Goal: Information Seeking & Learning: Learn about a topic

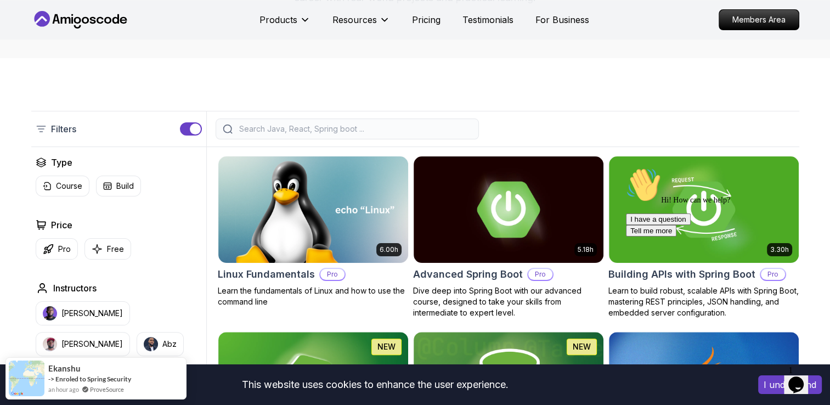
scroll to position [219, 0]
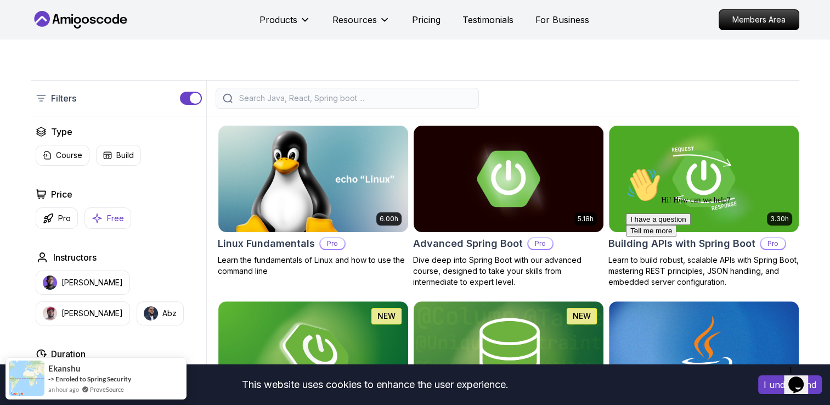
click at [92, 221] on icon "button" at bounding box center [97, 218] width 11 height 12
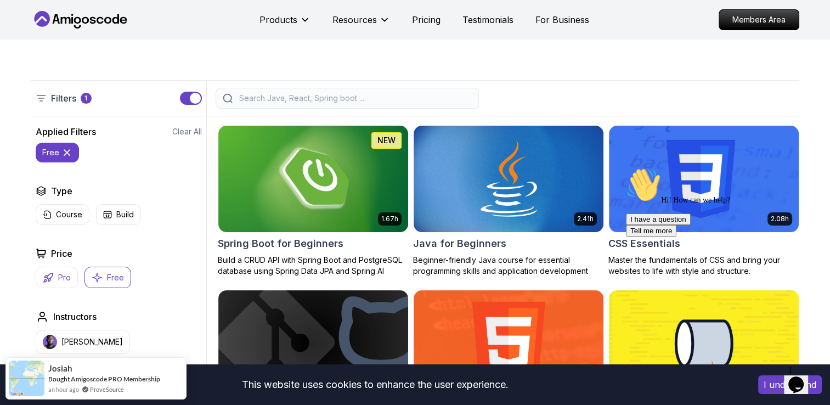
click at [59, 272] on p "Pro" at bounding box center [64, 277] width 13 height 11
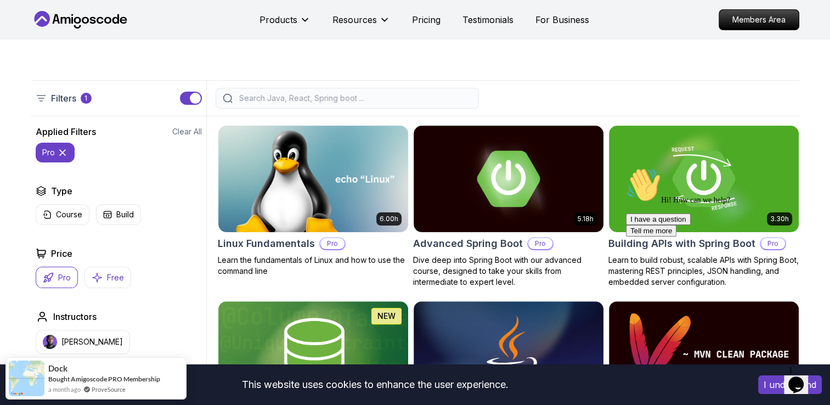
click at [99, 276] on icon "button" at bounding box center [96, 277] width 9 height 9
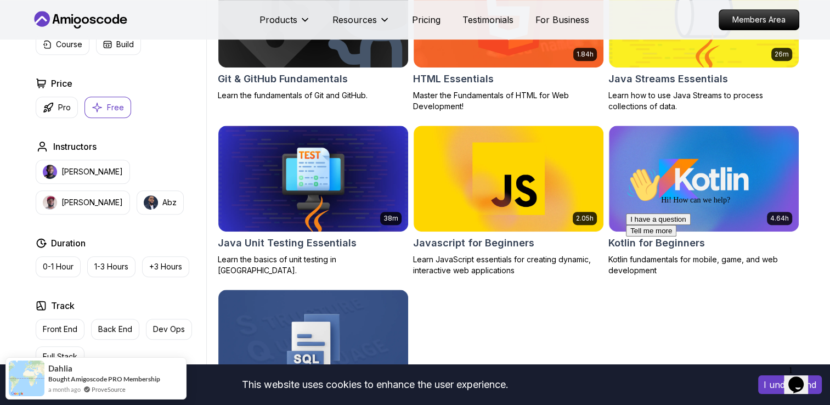
scroll to position [548, 0]
click at [64, 110] on p "Pro" at bounding box center [64, 107] width 13 height 11
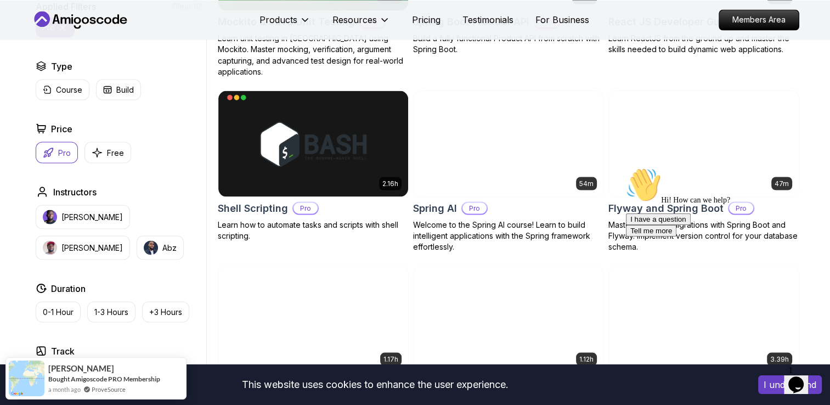
scroll to position [2029, 0]
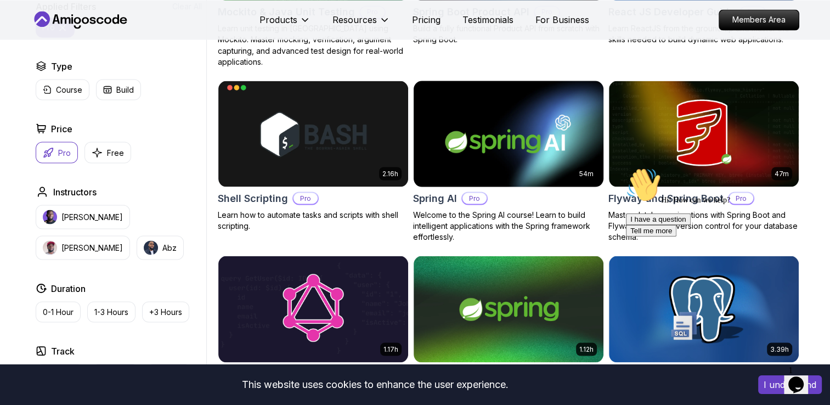
click at [545, 121] on img at bounding box center [508, 133] width 199 height 111
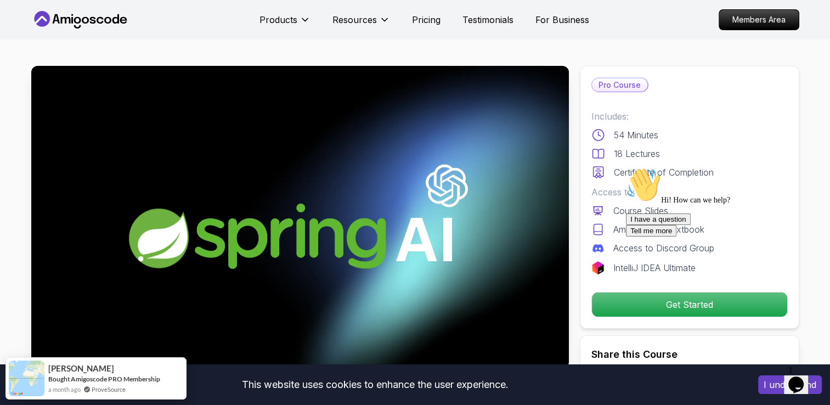
click at [665, 236] on div "Hi! How can we help? I have a question Tell me more" at bounding box center [724, 201] width 197 height 69
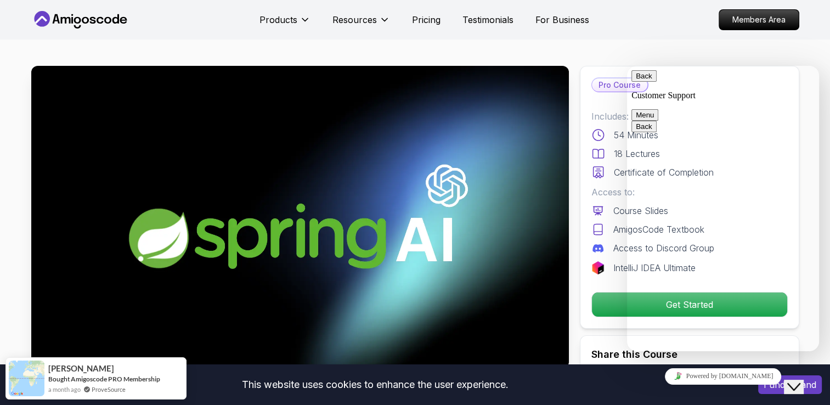
click at [648, 81] on button "Back" at bounding box center [643, 76] width 25 height 12
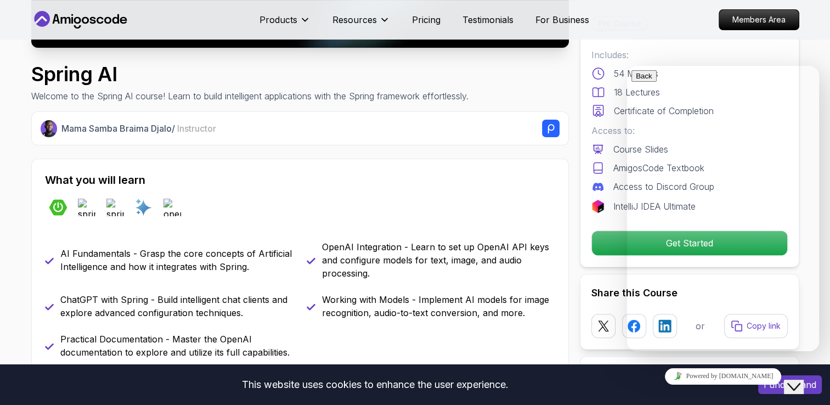
scroll to position [329, 0]
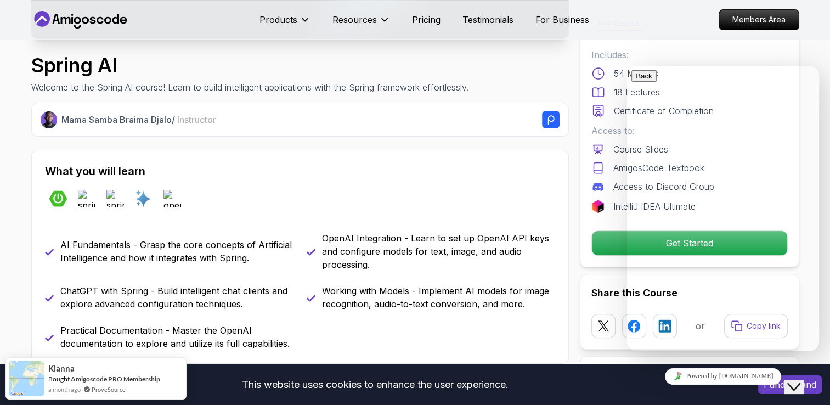
click at [441, 145] on div "Mama Samba Braima Djalo / Instructor What you will learn spring-boot spring-ai …" at bounding box center [299, 233] width 537 height 261
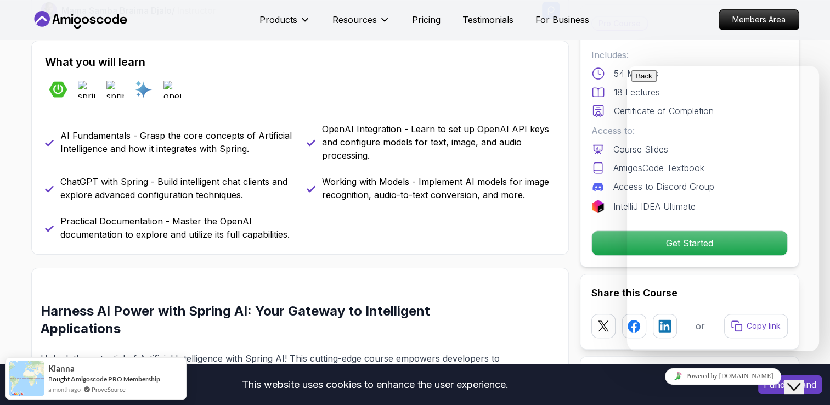
scroll to position [439, 0]
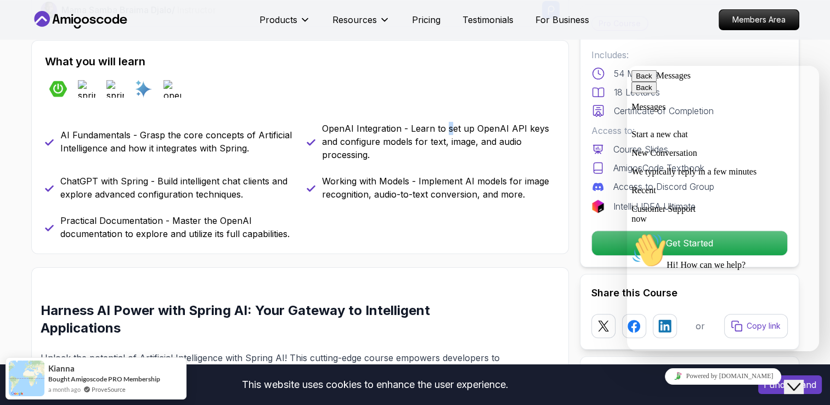
click at [447, 116] on div "What you will learn spring-boot spring-ai spring-framework ai openai AI Fundame…" at bounding box center [299, 147] width 537 height 214
drag, startPoint x: 1074, startPoint y: 181, endPoint x: 643, endPoint y: 83, distance: 441.5
click at [643, 82] on button "Back" at bounding box center [643, 76] width 25 height 12
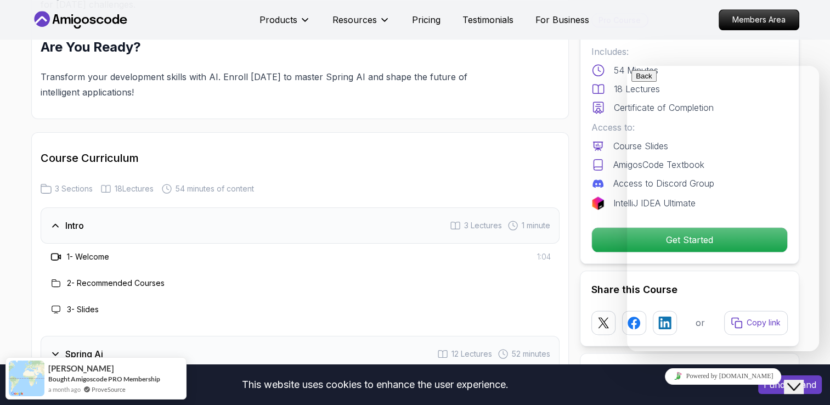
scroll to position [1261, 0]
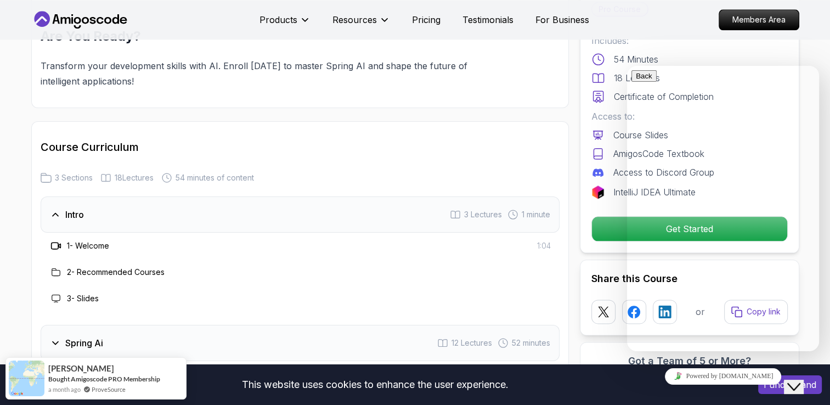
click at [101, 270] on h3 "2 - Recommended Courses" at bounding box center [116, 271] width 98 height 11
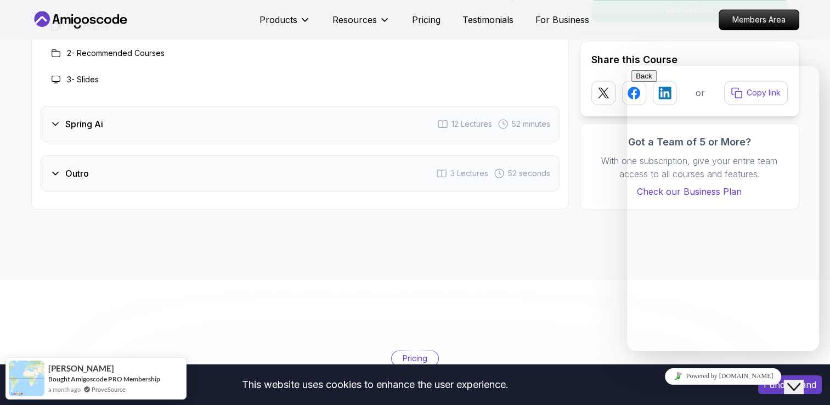
scroll to position [1480, 0]
click at [67, 126] on h3 "Spring Ai" at bounding box center [84, 123] width 38 height 13
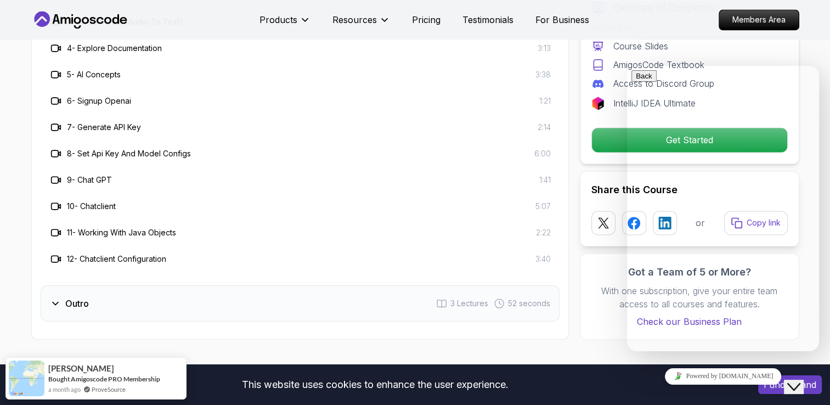
scroll to position [1590, 0]
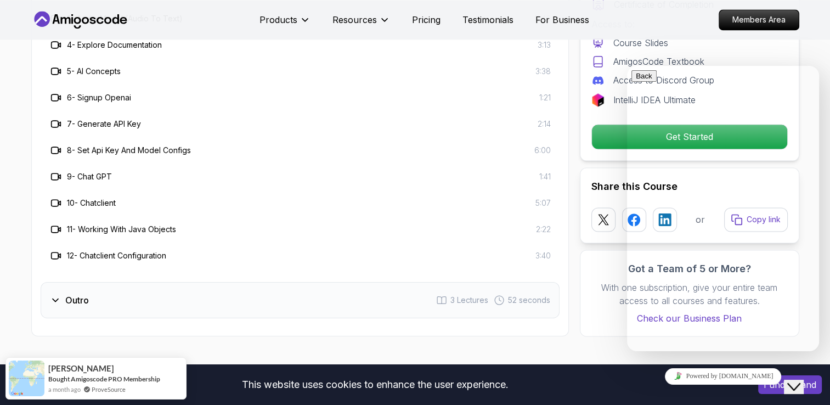
click at [62, 304] on div "Outro" at bounding box center [69, 299] width 39 height 13
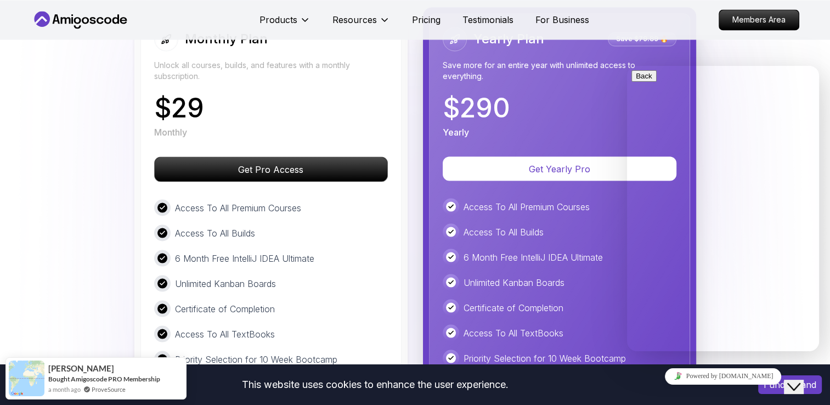
scroll to position [1919, 0]
